Goal: Find specific page/section: Find specific page/section

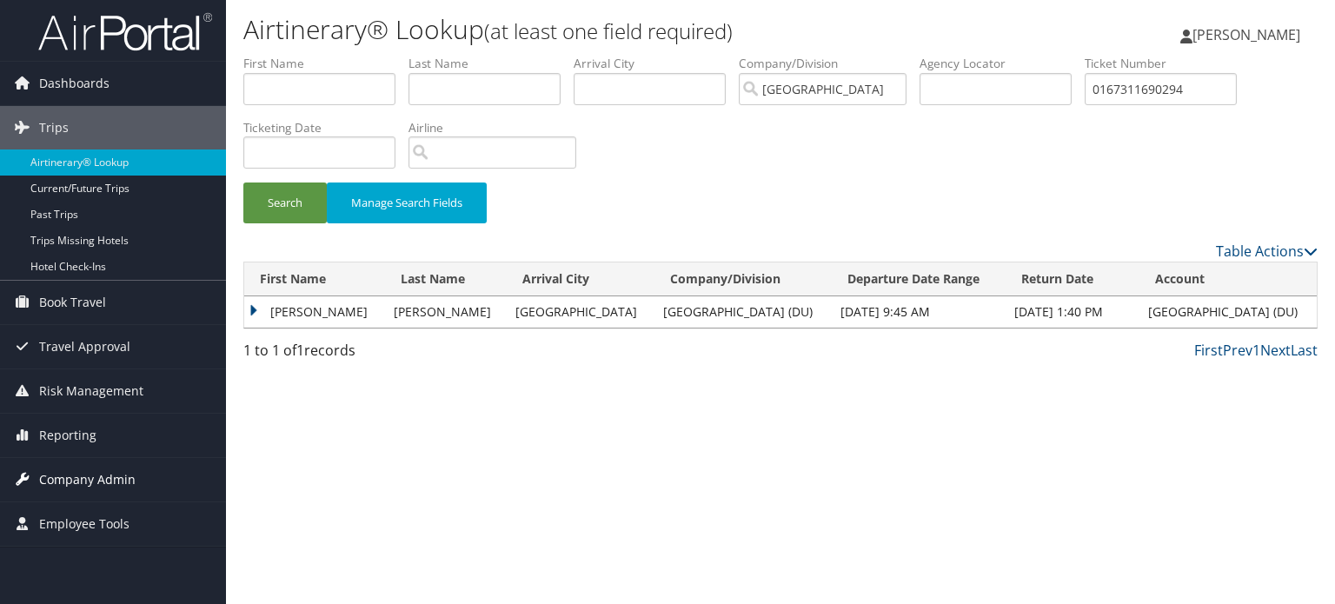
click at [96, 459] on span "Company Admin" at bounding box center [87, 479] width 96 height 43
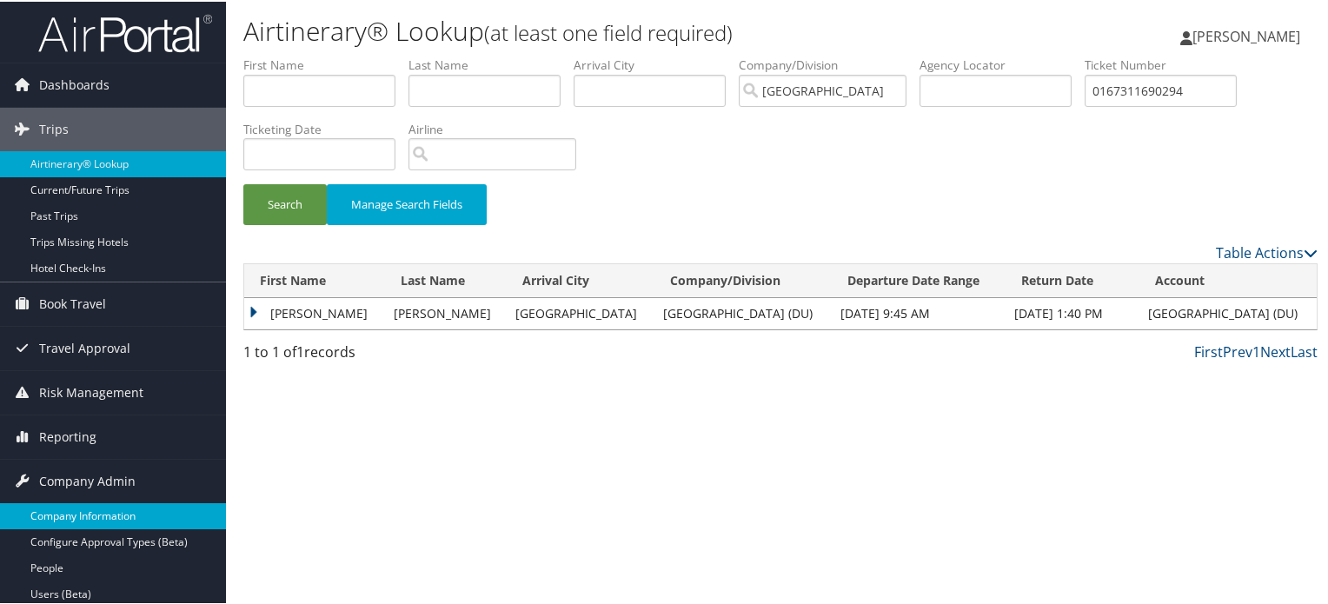
click at [90, 510] on link "Company Information" at bounding box center [113, 514] width 226 height 26
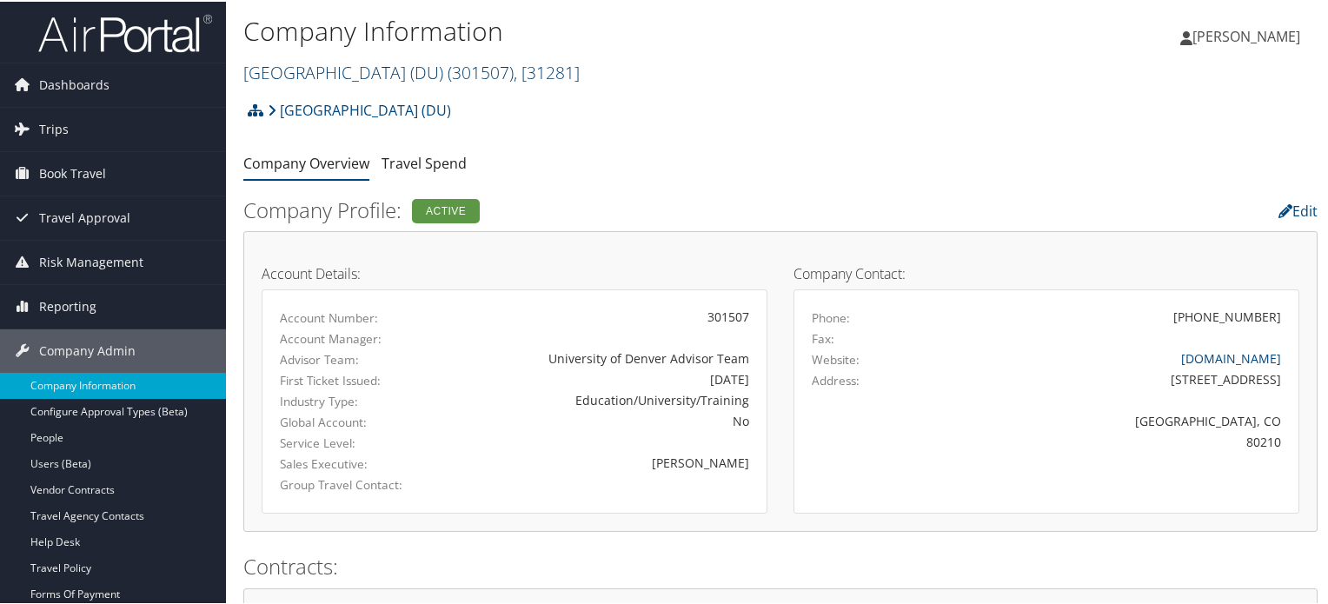
click at [469, 72] on span "( 301507 )" at bounding box center [481, 70] width 66 height 23
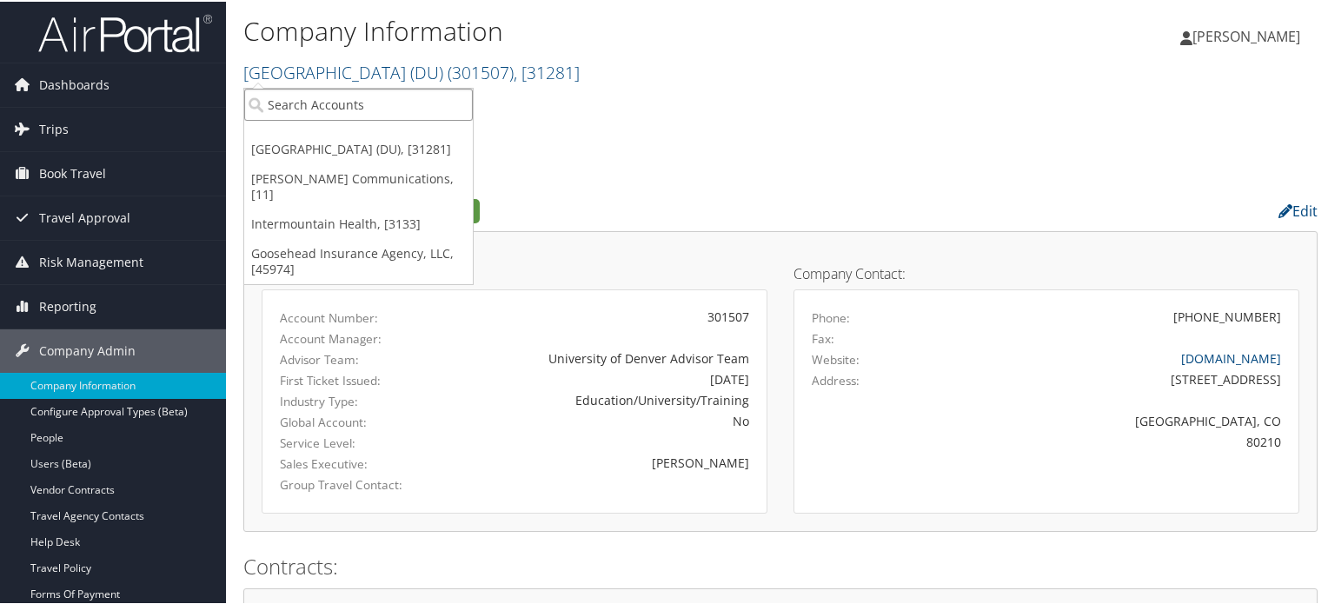
click at [414, 102] on input "search" at bounding box center [358, 103] width 229 height 32
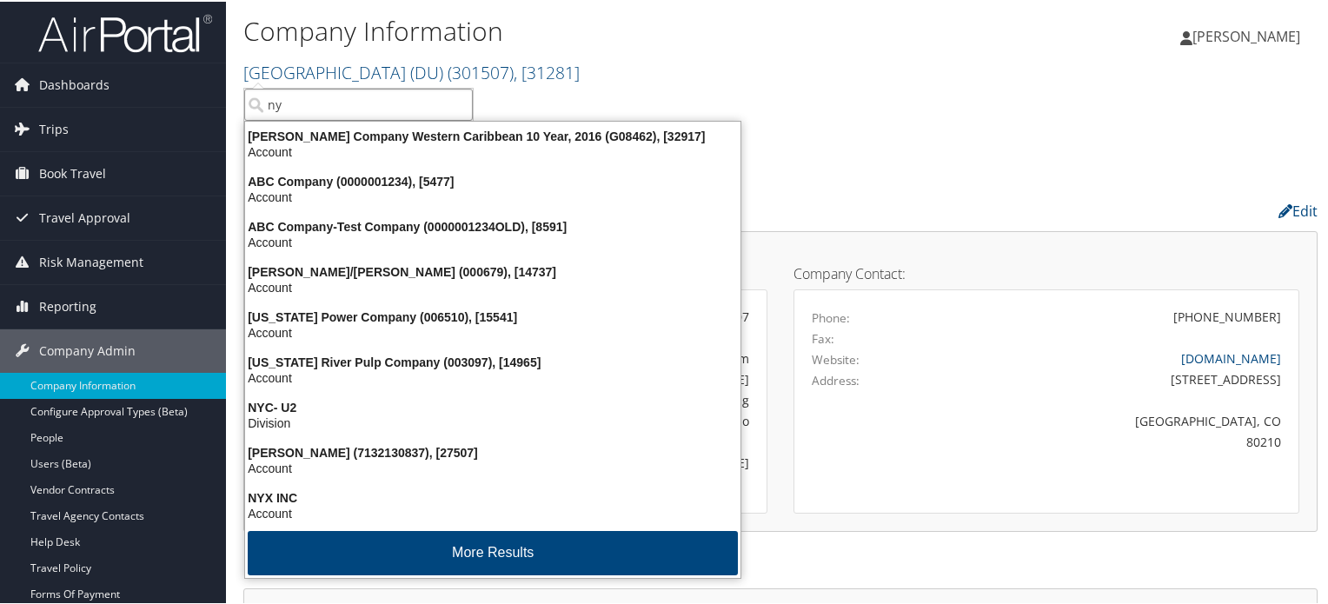
type input "n"
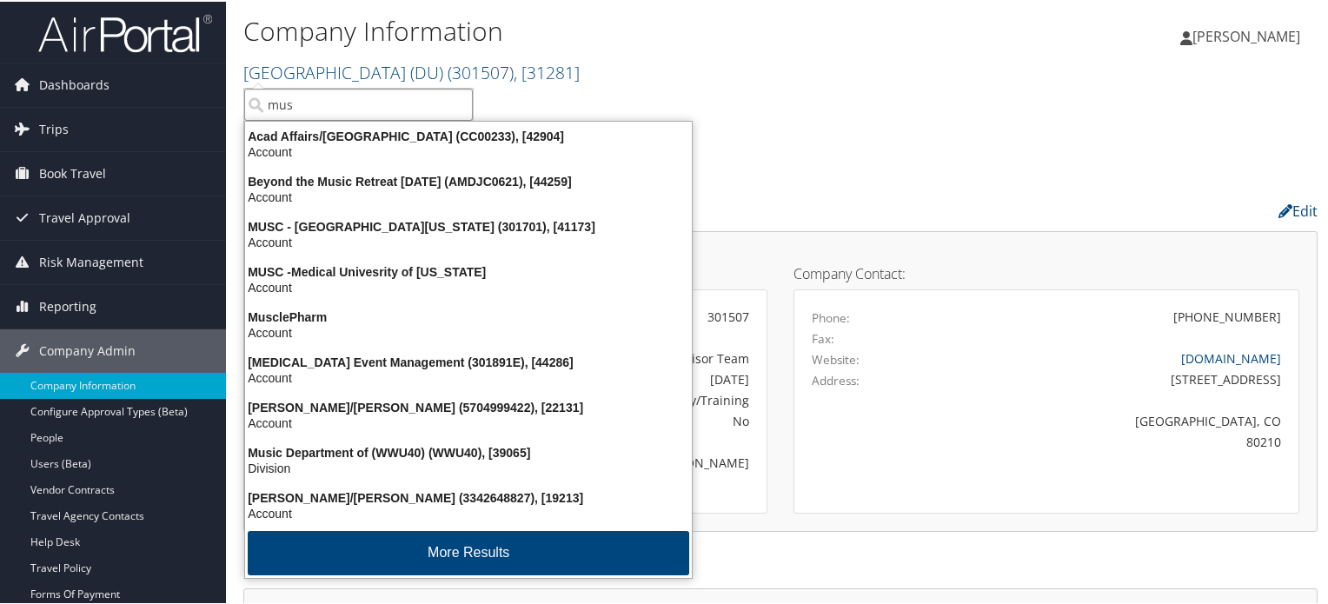
type input "musc"
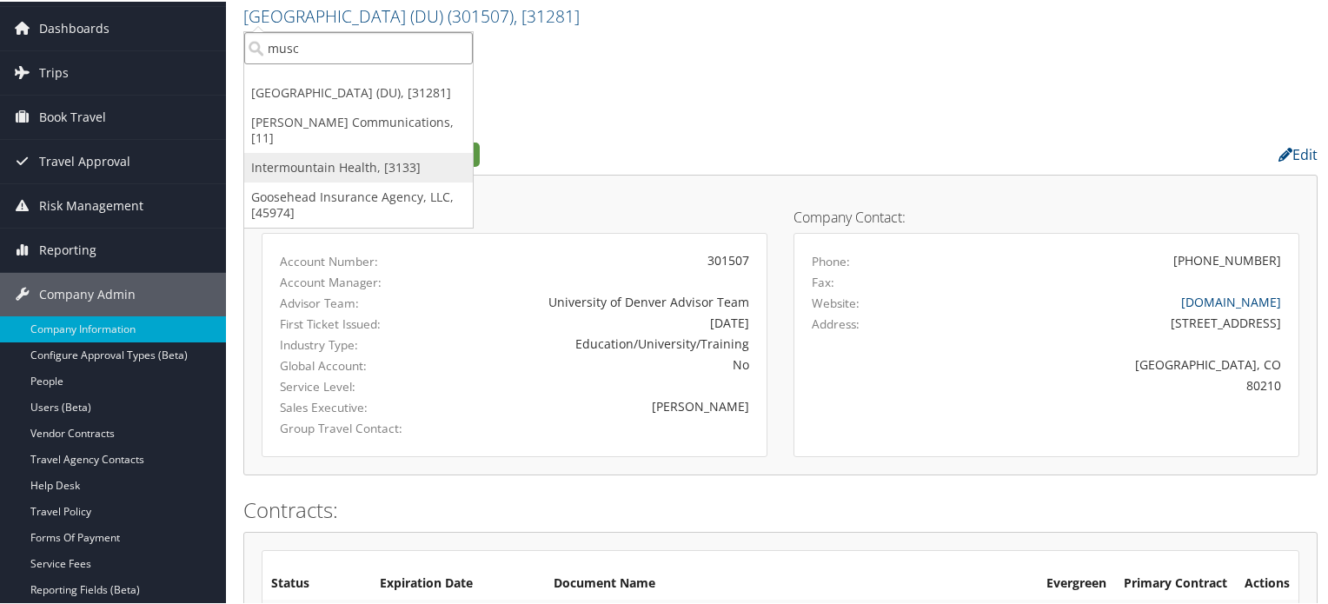
scroll to position [87, 0]
